Goal: Task Accomplishment & Management: Manage account settings

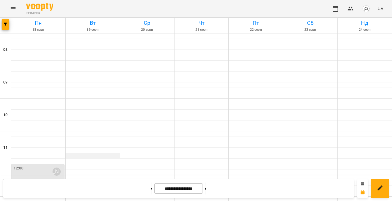
scroll to position [45, 0]
click at [151, 188] on button at bounding box center [151, 189] width 1 height 12
type input "**********"
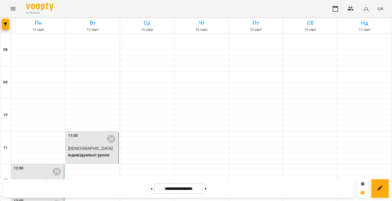
scroll to position [220, 0]
click at [350, 8] on icon "button" at bounding box center [351, 8] width 7 height 7
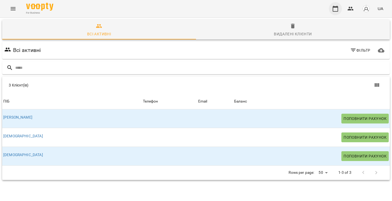
click at [336, 9] on icon "button" at bounding box center [335, 8] width 7 height 7
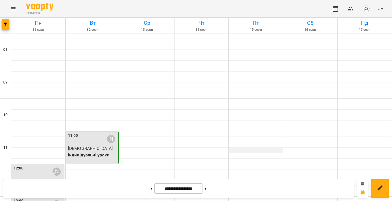
scroll to position [71, 0]
click at [247, 164] on div at bounding box center [256, 166] width 54 height 5
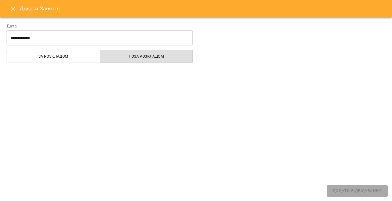
select select "**********"
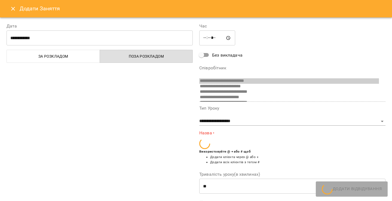
scroll to position [20, 0]
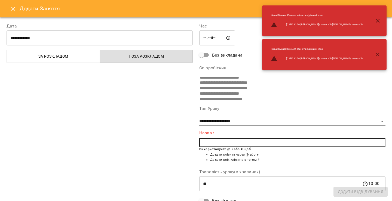
click at [377, 19] on icon "button" at bounding box center [378, 20] width 7 height 7
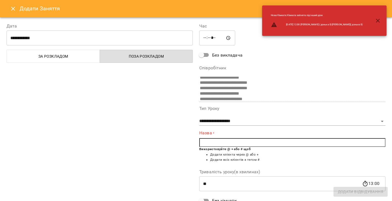
click at [380, 21] on icon "button" at bounding box center [378, 20] width 7 height 7
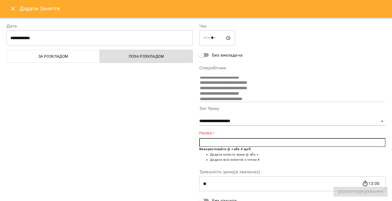
click at [239, 141] on input "text" at bounding box center [292, 142] width 186 height 9
type input "*"
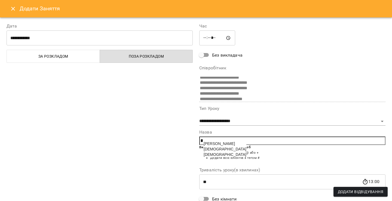
click at [212, 149] on li "[DEMOGRAPHIC_DATA]" at bounding box center [225, 149] width 43 height 5
type input "***"
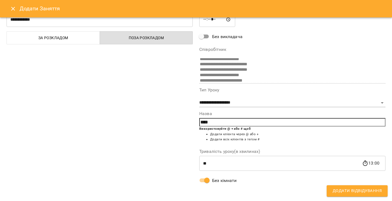
scroll to position [19, 0]
click at [341, 193] on span "Додати Відвідування" at bounding box center [357, 191] width 49 height 7
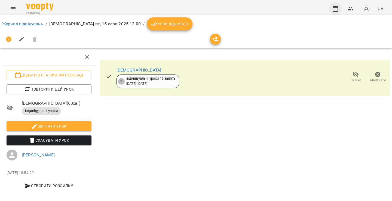
click at [333, 7] on icon "button" at bounding box center [335, 9] width 5 height 6
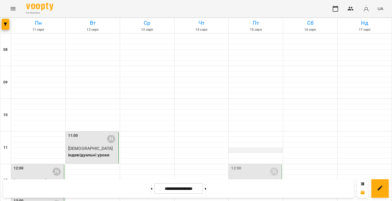
scroll to position [85, 0]
click at [252, 178] on p "[DEMOGRAPHIC_DATA]" at bounding box center [255, 181] width 49 height 7
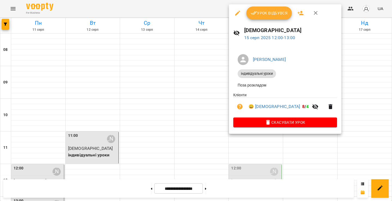
click at [263, 12] on span "Урок відбувся" at bounding box center [269, 13] width 37 height 7
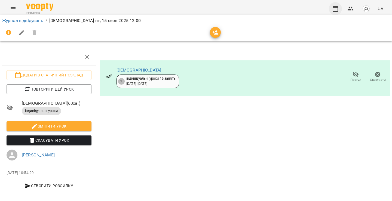
click at [334, 10] on icon "button" at bounding box center [335, 8] width 7 height 7
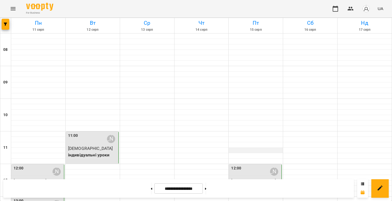
scroll to position [72, 0]
click at [247, 178] on p "[DEMOGRAPHIC_DATA]" at bounding box center [255, 181] width 49 height 7
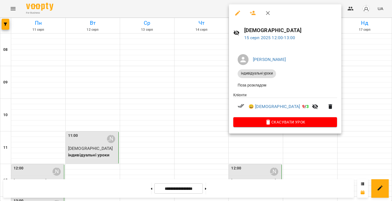
click at [213, 10] on div at bounding box center [196, 100] width 392 height 201
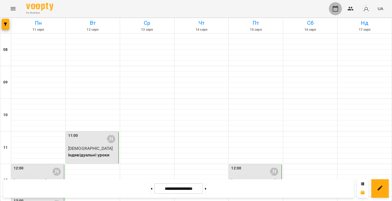
click at [335, 10] on icon "button" at bounding box center [335, 8] width 7 height 7
click at [349, 7] on icon "button" at bounding box center [351, 8] width 7 height 7
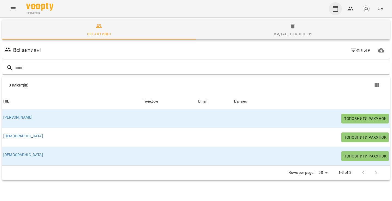
click at [336, 9] on icon "button" at bounding box center [335, 8] width 7 height 7
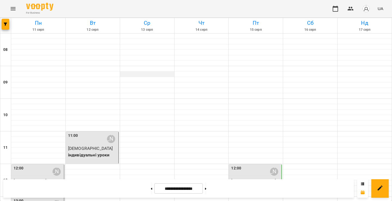
scroll to position [46, 0]
